Goal: Information Seeking & Learning: Learn about a topic

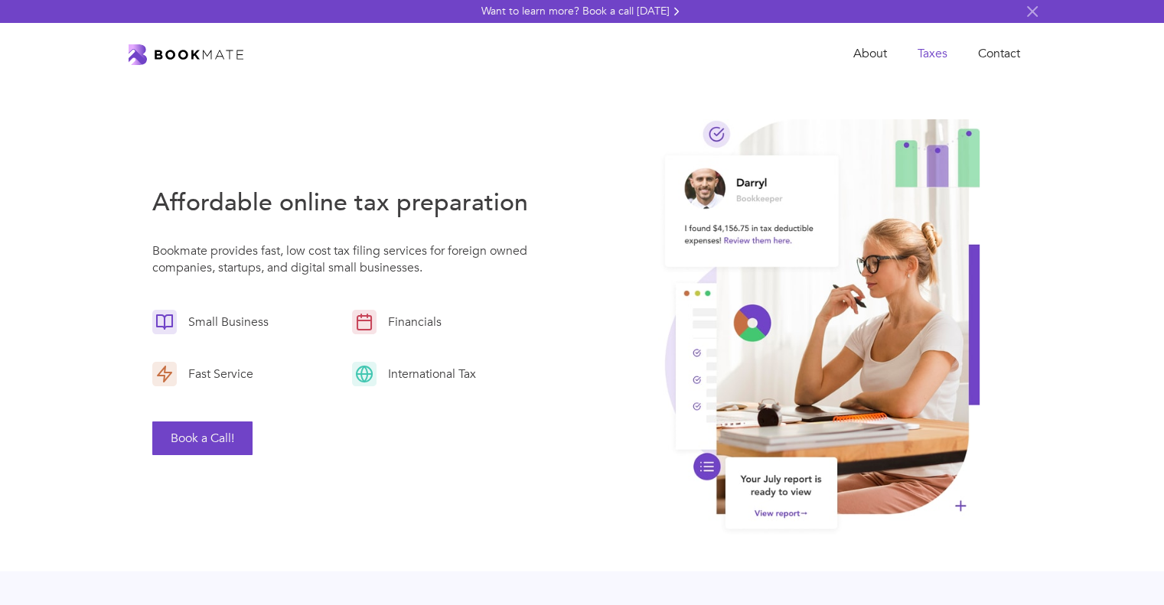
click at [942, 54] on link "Taxes" at bounding box center [932, 53] width 60 height 31
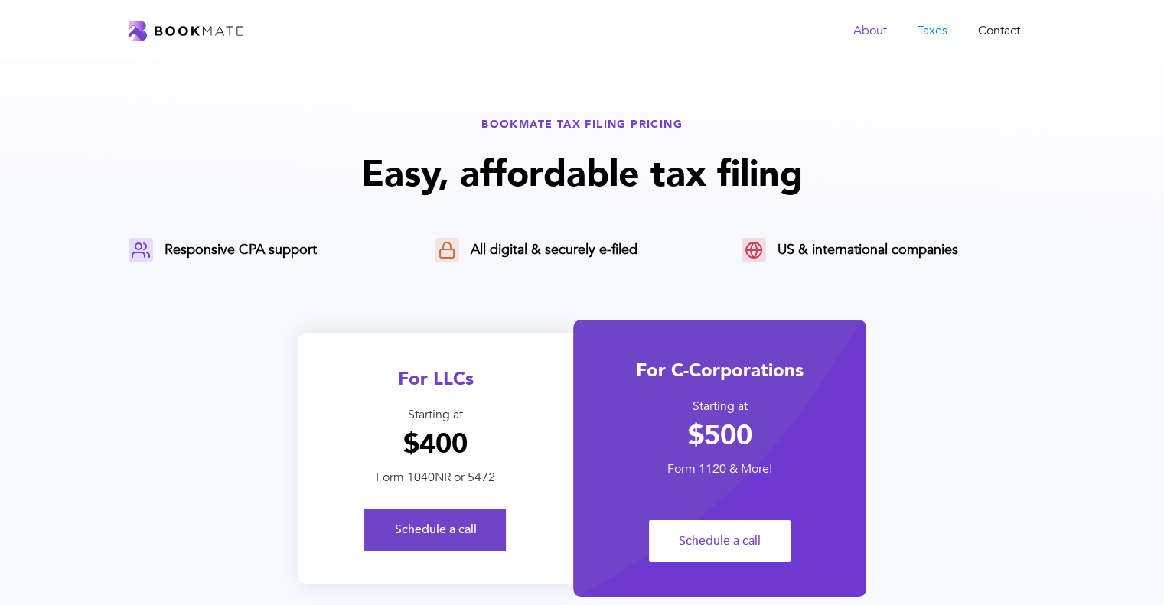
click at [858, 24] on link "About" at bounding box center [870, 30] width 64 height 31
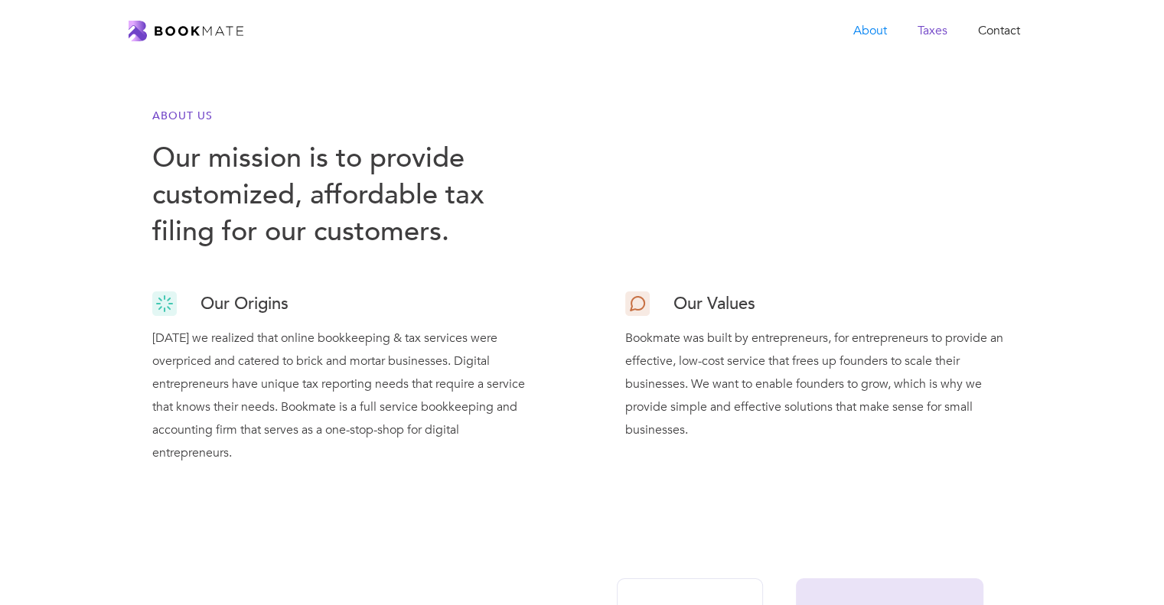
click at [930, 33] on link "Taxes" at bounding box center [932, 30] width 60 height 31
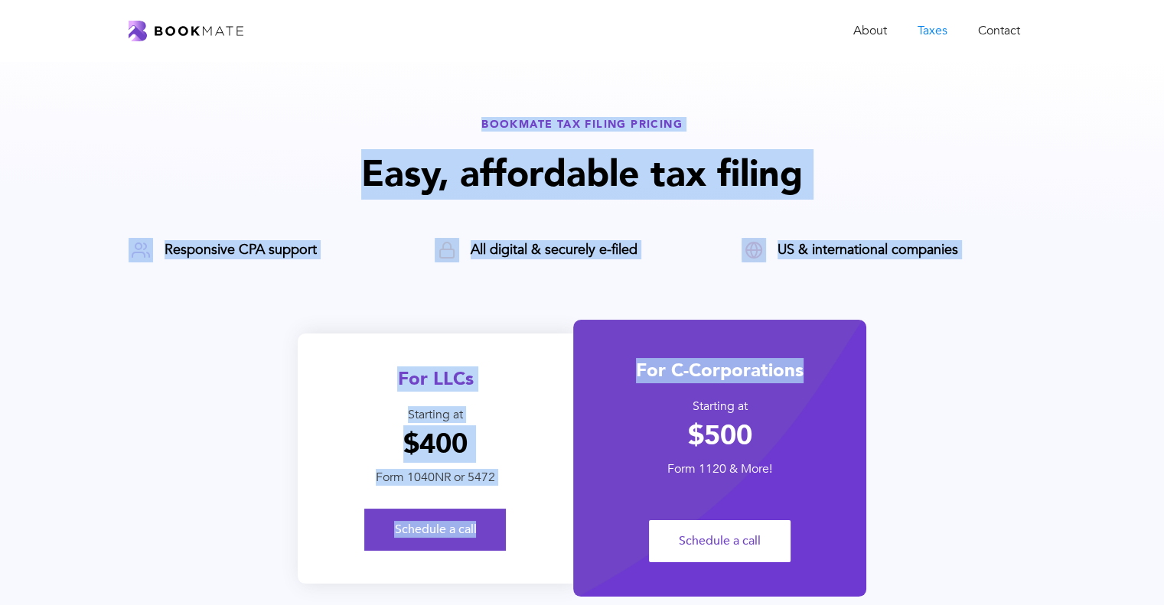
drag, startPoint x: 483, startPoint y: 122, endPoint x: 972, endPoint y: 296, distance: 519.0
click at [972, 296] on div "BOOKMATE TAX FILING PRICING Easy, affordable tax filing Responsive CPA support …" at bounding box center [582, 499] width 907 height 765
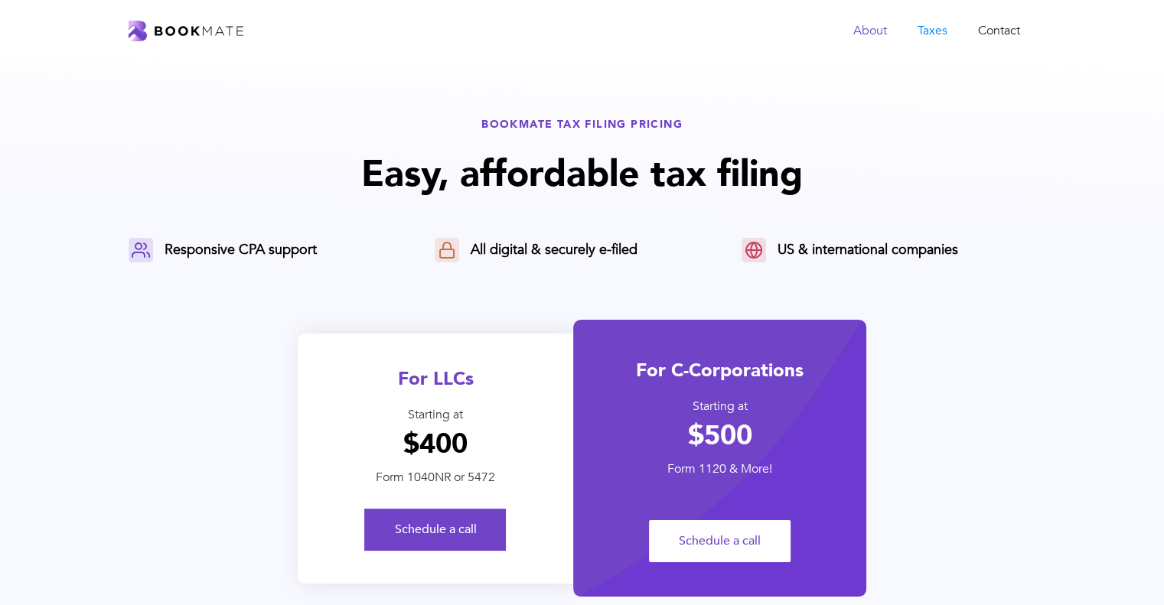
click at [871, 30] on link "About" at bounding box center [870, 30] width 64 height 31
